Goal: Information Seeking & Learning: Check status

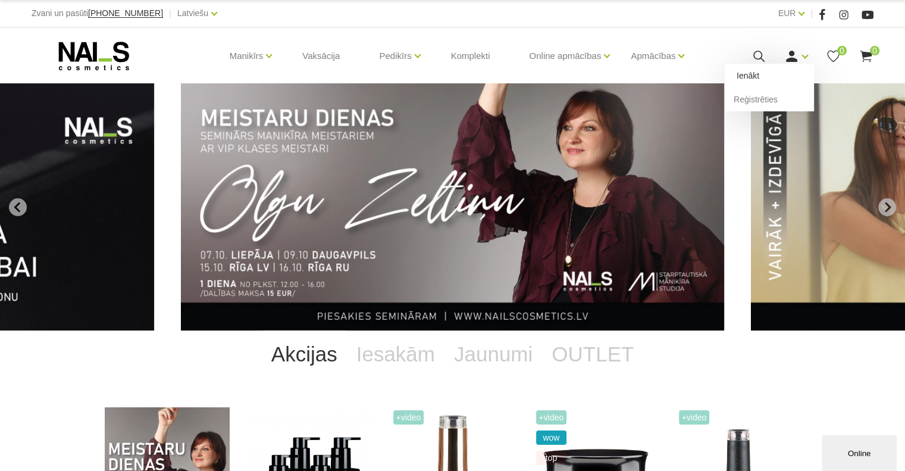
click at [798, 73] on link "Ienākt" at bounding box center [769, 76] width 89 height 24
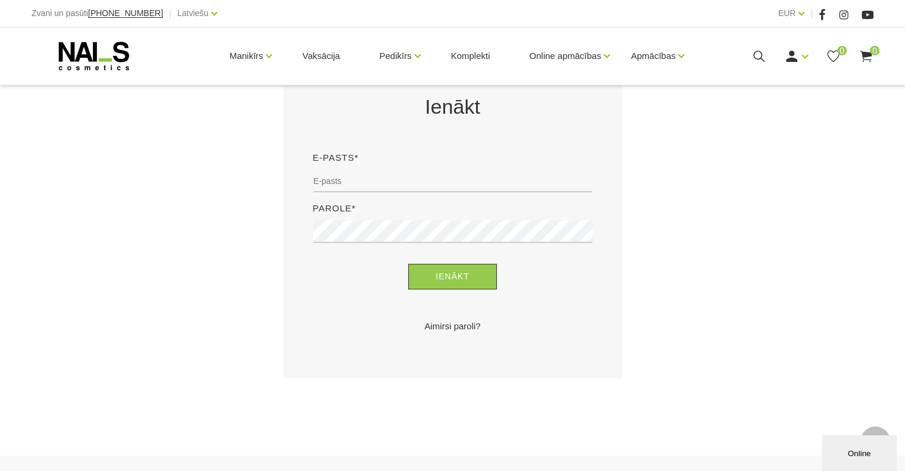
scroll to position [243, 0]
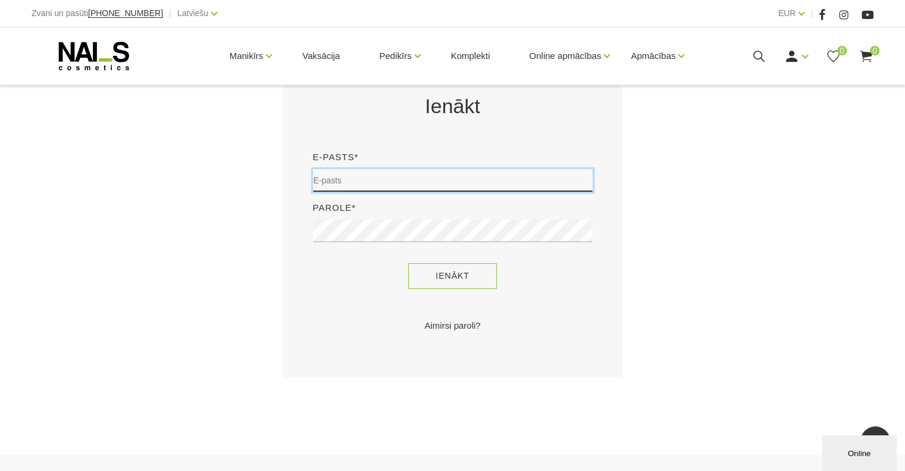
type input "dji@inbox.lv"
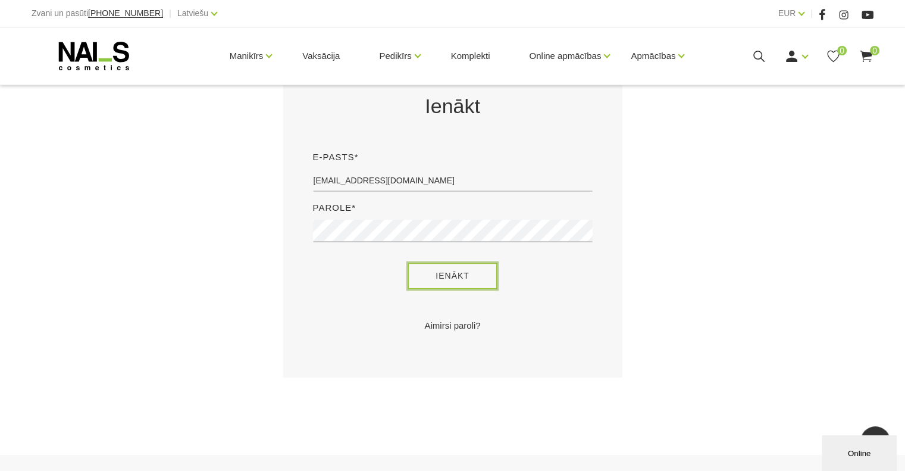
click at [471, 278] on button "Ienākt" at bounding box center [452, 276] width 89 height 26
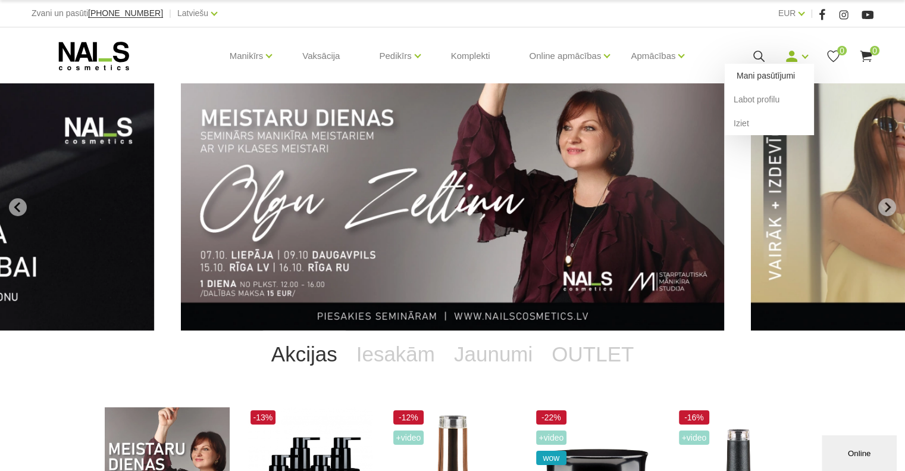
click at [784, 75] on link "Mani pasūtījumi" at bounding box center [769, 76] width 89 height 24
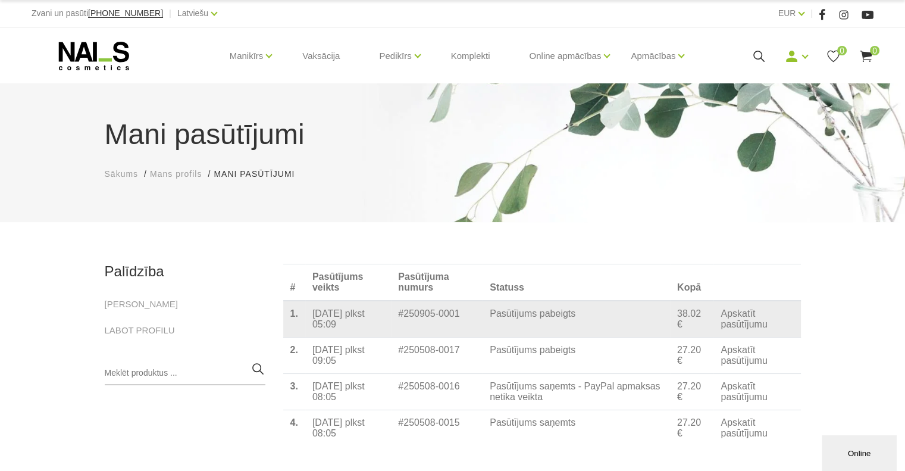
click at [755, 330] on link "Apskatīt pasūtījumu" at bounding box center [757, 318] width 73 height 21
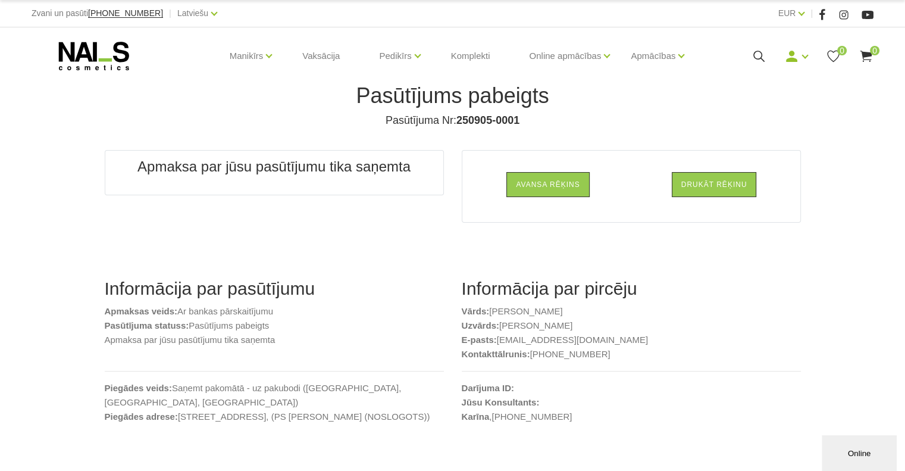
click at [139, 417] on div "Informācija par pasūtījumu Apmaksas veids: Ar bankas pārskaitījumu Pasūtījuma s…" at bounding box center [274, 363] width 357 height 170
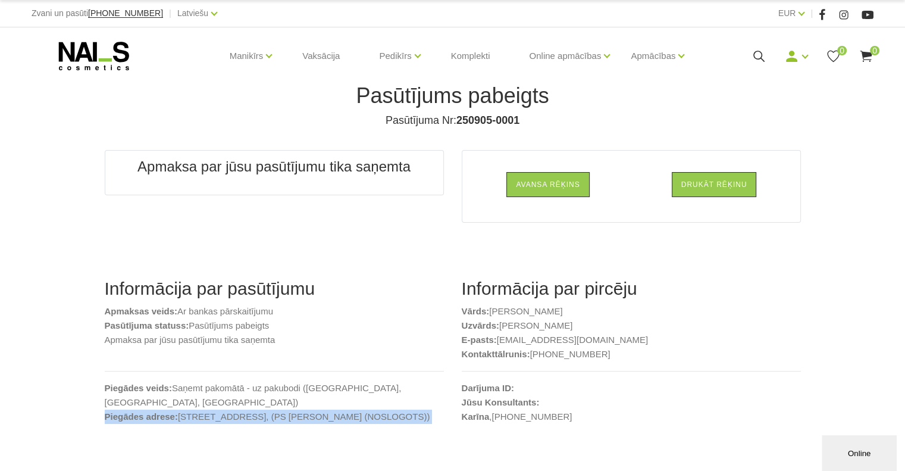
click at [139, 417] on div "Informācija par pasūtījumu Apmaksas veids: Ar bankas pārskaitījumu Pasūtījuma s…" at bounding box center [274, 363] width 357 height 170
copy div "Piegādes adrese: Dižozolu iela 2 , RĪGA, LV1058, (PS Mego Ziepniekkalns (NOSLOG…"
click at [870, 449] on div "Online" at bounding box center [859, 453] width 57 height 9
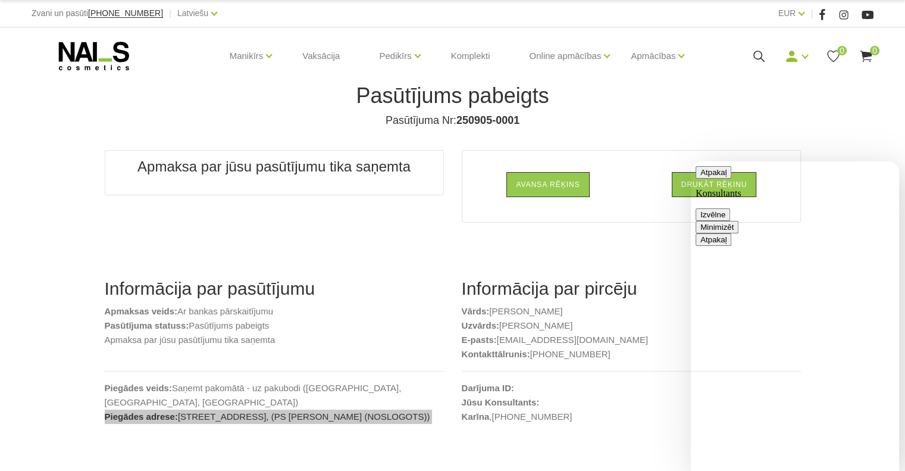
paste textarea "Конечно 🙂 Фраза **«Могу я получить номер отслеживания?»** по-латышски будет: **…"
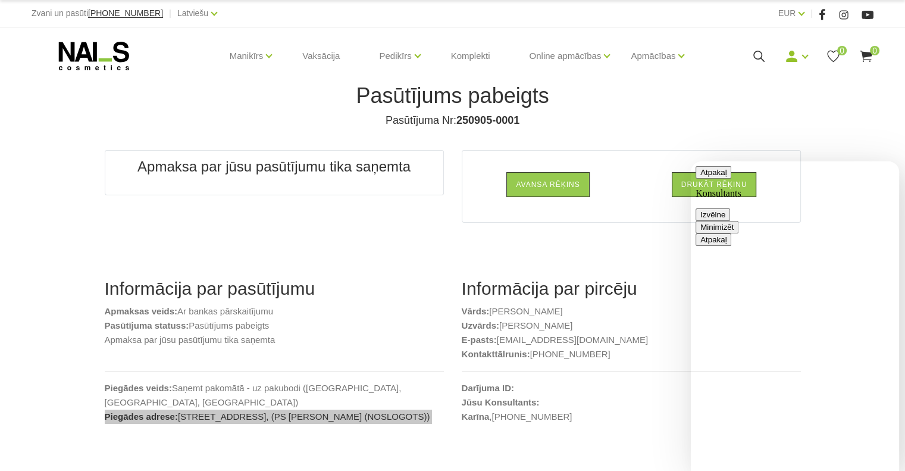
scroll to position [24, 0]
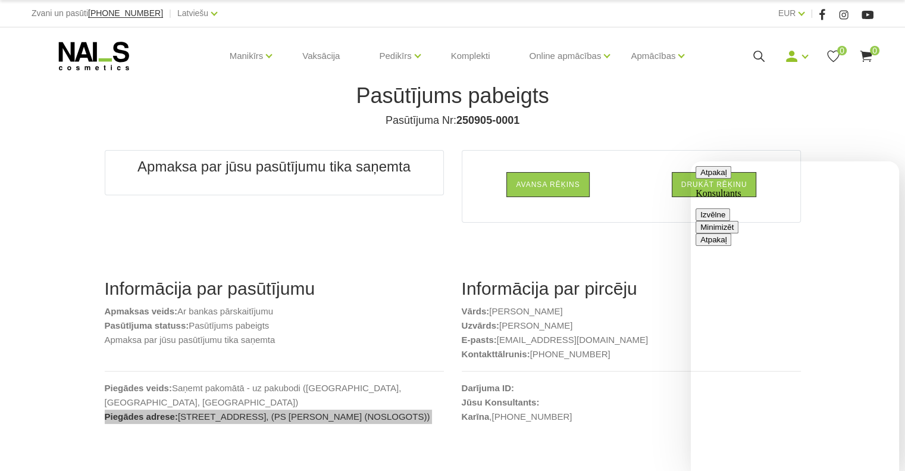
click at [476, 121] on b "250905-0001" at bounding box center [488, 120] width 63 height 12
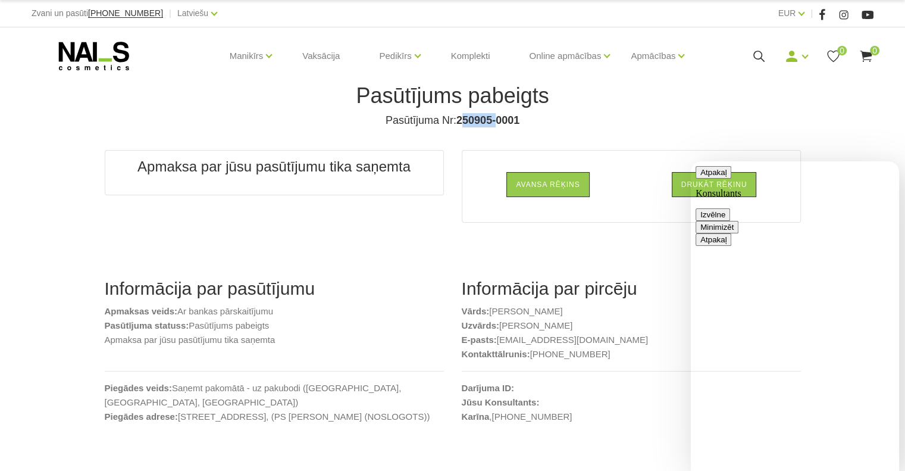
click at [476, 121] on b "250905-0001" at bounding box center [488, 120] width 63 height 12
copy h4 "Pasūtījuma Nr: 250905-0001"
paste textarea "Pasūtījuma Nr: 250905-0001"
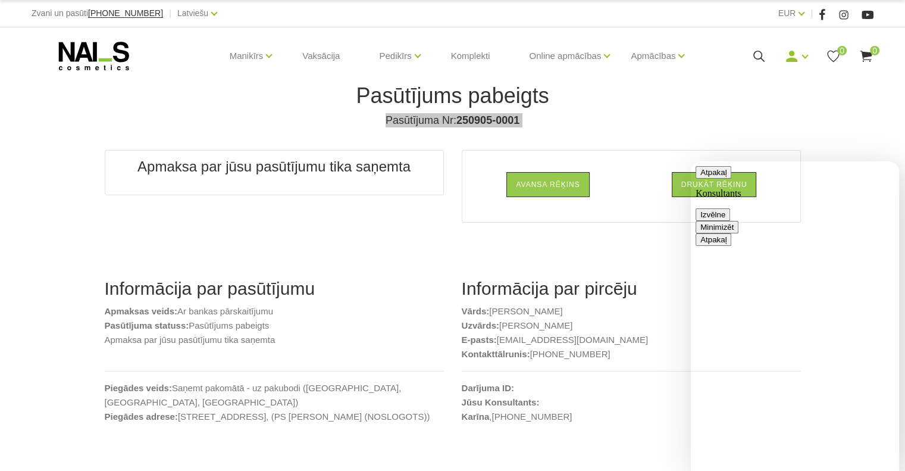
type textarea "Pasūtījuma Nr: 250905-0001"
click at [739, 221] on button "Minimizēt" at bounding box center [717, 227] width 43 height 13
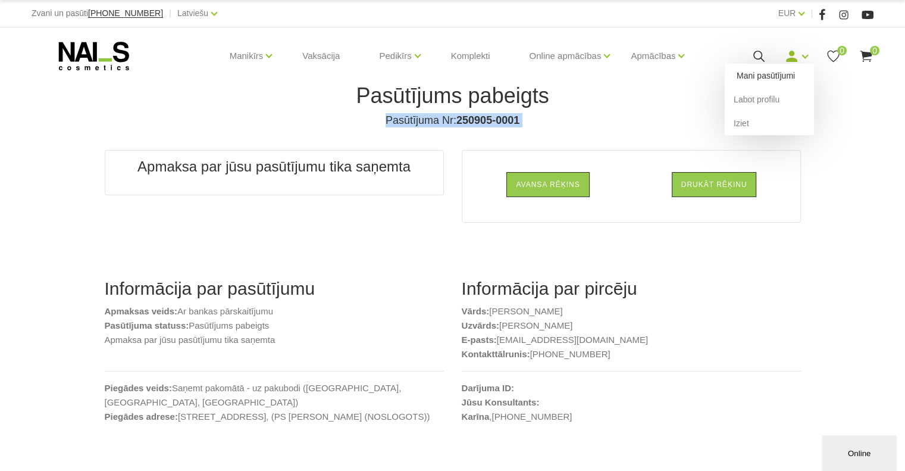
click at [774, 74] on link "Mani pasūtījumi" at bounding box center [769, 76] width 89 height 24
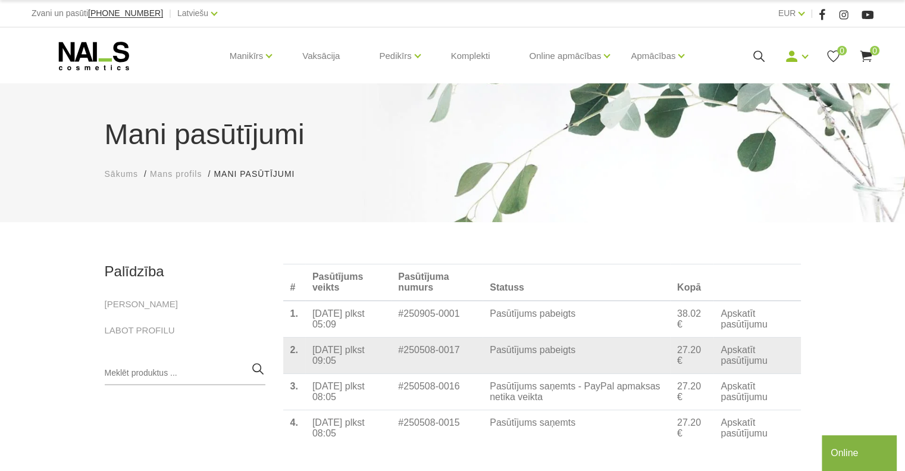
click at [738, 366] on link "Apskatīt pasūtījumu" at bounding box center [757, 355] width 73 height 21
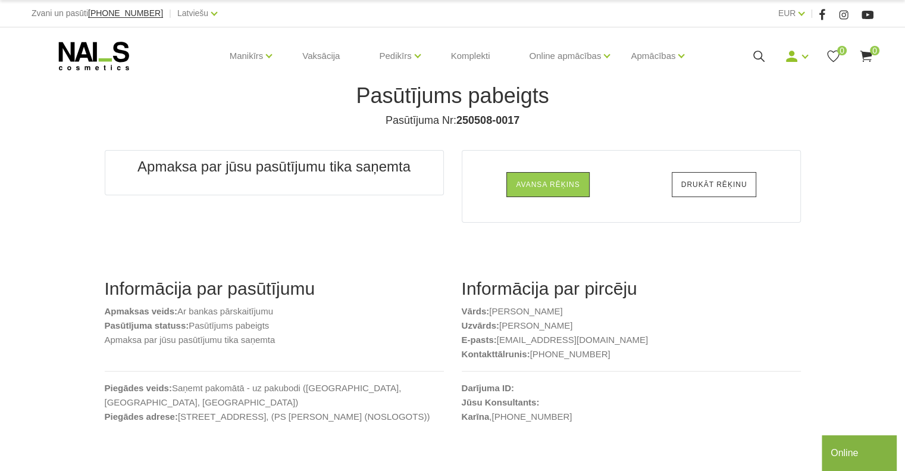
click at [700, 186] on link "Drukāt rēķinu" at bounding box center [714, 184] width 85 height 25
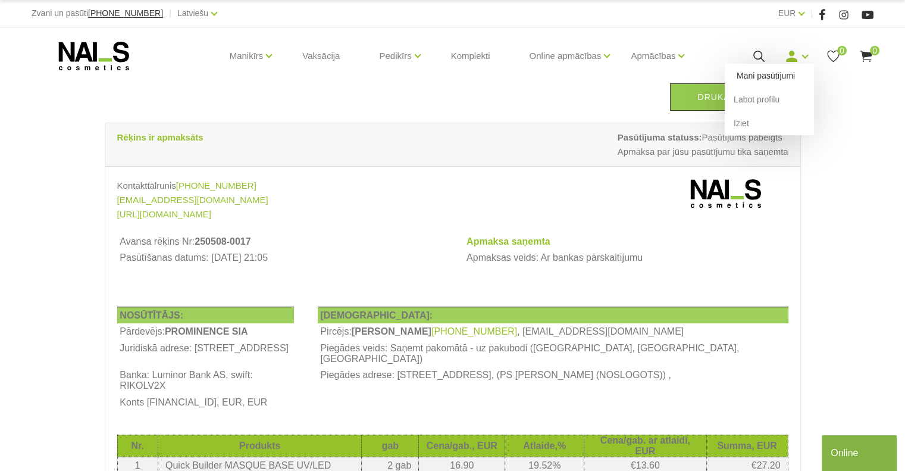
click at [765, 74] on link "Mani pasūtījumi" at bounding box center [769, 76] width 89 height 24
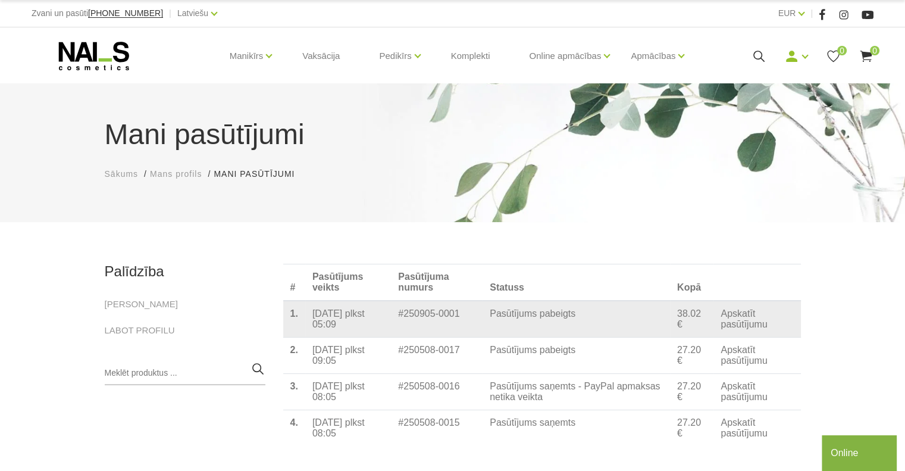
click at [596, 318] on td "Pasūtījums pabeigts" at bounding box center [577, 319] width 188 height 37
click at [396, 324] on td "#250905-0001" at bounding box center [437, 319] width 92 height 37
click at [551, 321] on td "Pasūtījums pabeigts" at bounding box center [577, 319] width 188 height 37
click at [748, 315] on link "Apskatīt pasūtījumu" at bounding box center [757, 318] width 73 height 21
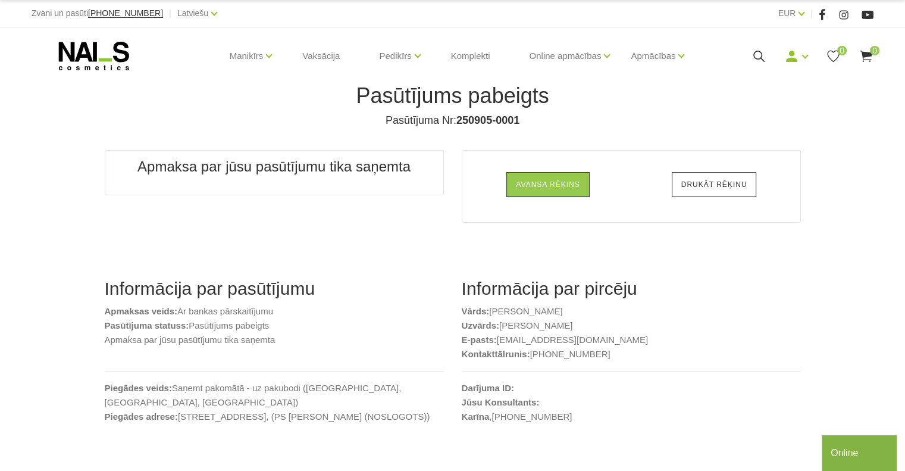
click at [738, 181] on link "Drukāt rēķinu" at bounding box center [714, 184] width 85 height 25
